Goal: Communication & Community: Answer question/provide support

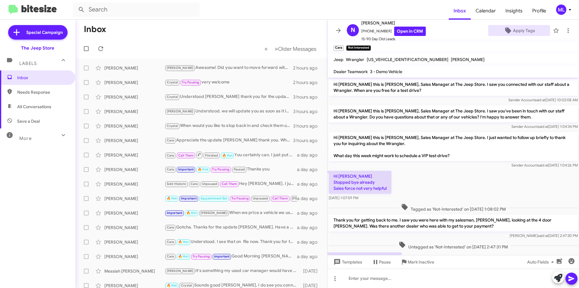
scroll to position [63, 0]
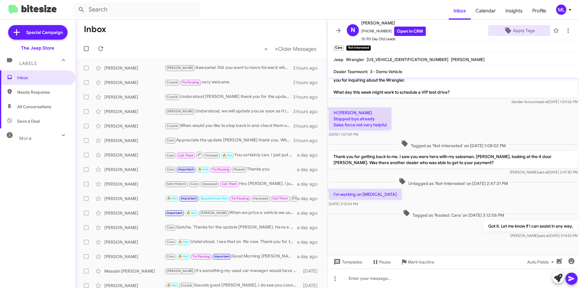
click at [25, 122] on span "Save a Deal" at bounding box center [28, 121] width 23 height 6
type input "in:not-interested"
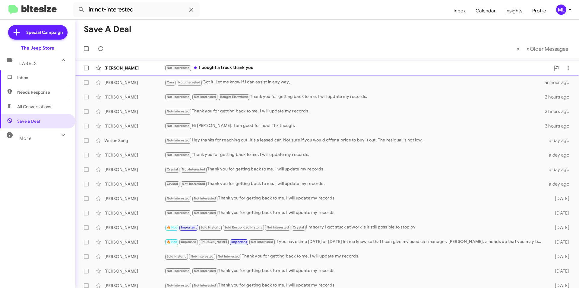
click at [207, 70] on div "Not-Interested I bought a truck thank you" at bounding box center [358, 67] width 386 height 7
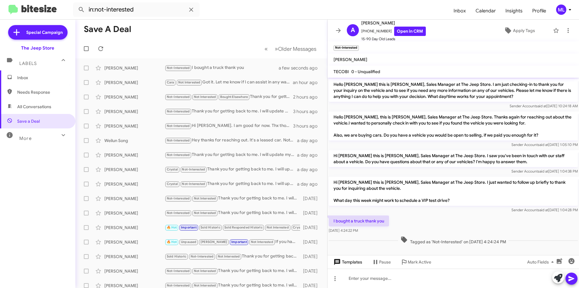
click at [354, 261] on span "Templates" at bounding box center [348, 261] width 30 height 11
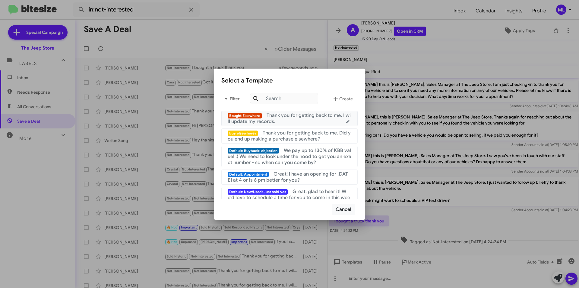
click at [288, 117] on span "Thank you for getting back to me. I will update my records." at bounding box center [289, 118] width 123 height 12
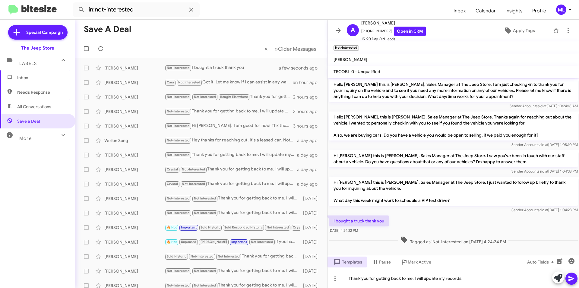
drag, startPoint x: 571, startPoint y: 276, endPoint x: 572, endPoint y: 271, distance: 5.5
click at [571, 276] on icon at bounding box center [571, 278] width 7 height 7
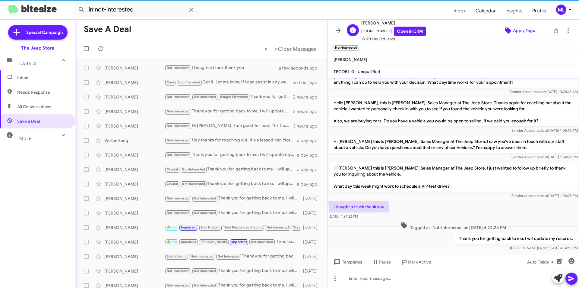
scroll to position [22, 0]
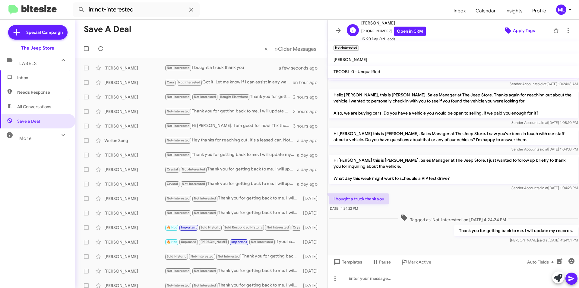
click at [521, 28] on span "Apply Tags" at bounding box center [524, 30] width 22 height 11
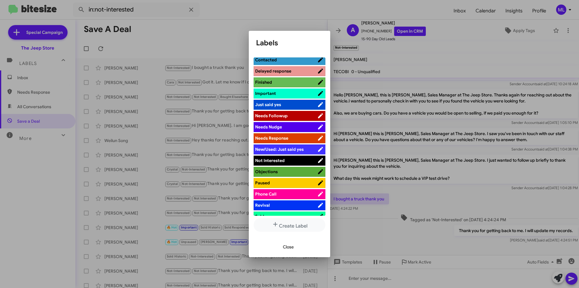
scroll to position [151, 0]
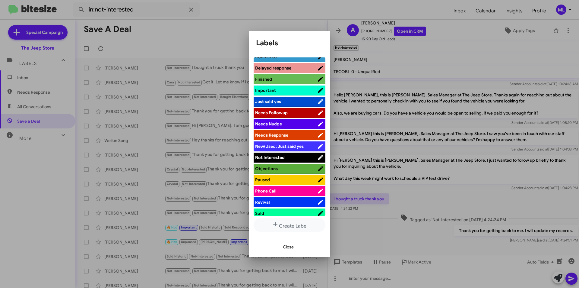
click at [289, 156] on span "Not Interested" at bounding box center [286, 157] width 62 height 6
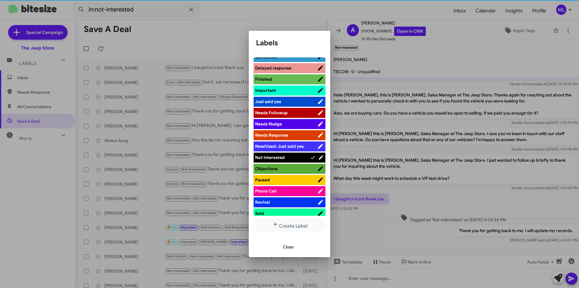
click at [292, 244] on span "Close" at bounding box center [288, 246] width 11 height 11
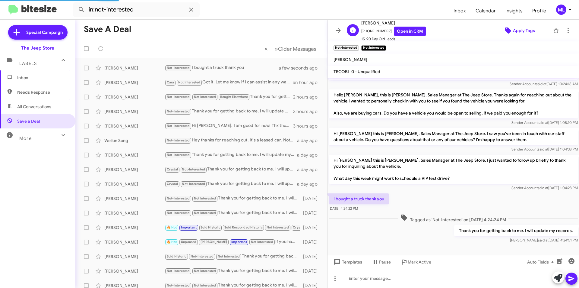
click at [519, 30] on span "Apply Tags" at bounding box center [524, 30] width 22 height 11
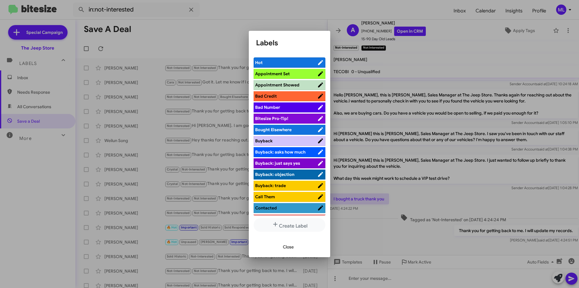
click at [290, 128] on span "Bought Elsewhere" at bounding box center [273, 129] width 37 height 5
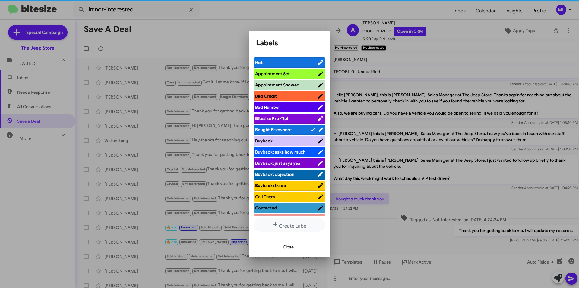
click at [287, 256] on div "Close" at bounding box center [289, 246] width 67 height 21
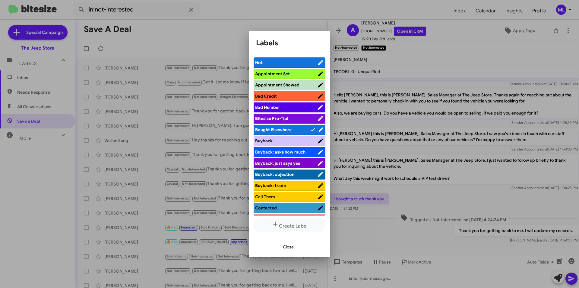
click at [287, 251] on span "Close" at bounding box center [288, 246] width 11 height 11
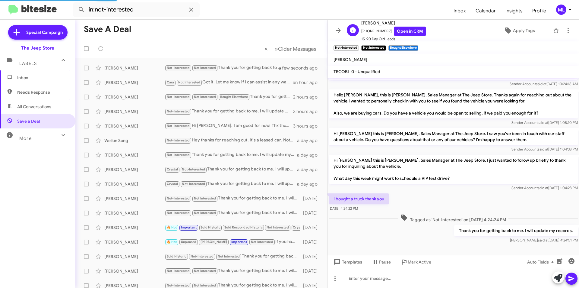
click at [386, 30] on span "[PHONE_NUMBER] Open in CRM" at bounding box center [393, 31] width 65 height 9
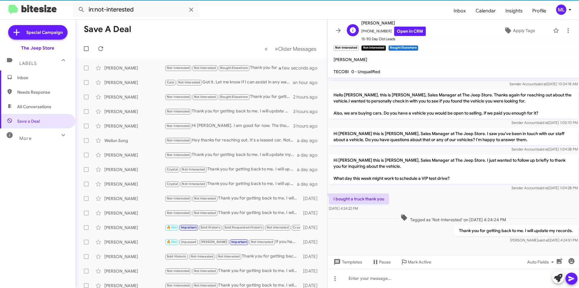
click at [378, 29] on span "[PHONE_NUMBER] Open in CRM" at bounding box center [393, 31] width 65 height 9
click at [373, 29] on span "[PHONE_NUMBER] Open in CRM" at bounding box center [393, 31] width 65 height 9
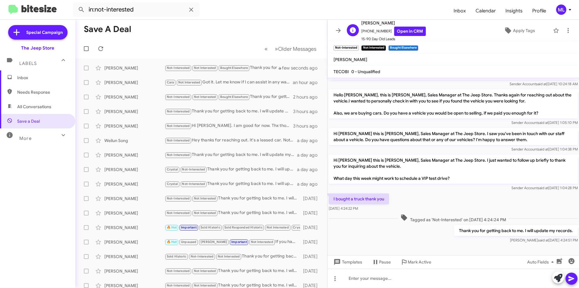
click at [373, 29] on span "[PHONE_NUMBER] Open in CRM" at bounding box center [393, 31] width 65 height 9
copy span "16468244264"
click at [32, 75] on span "Inbox" at bounding box center [42, 78] width 51 height 6
